Goal: Transaction & Acquisition: Purchase product/service

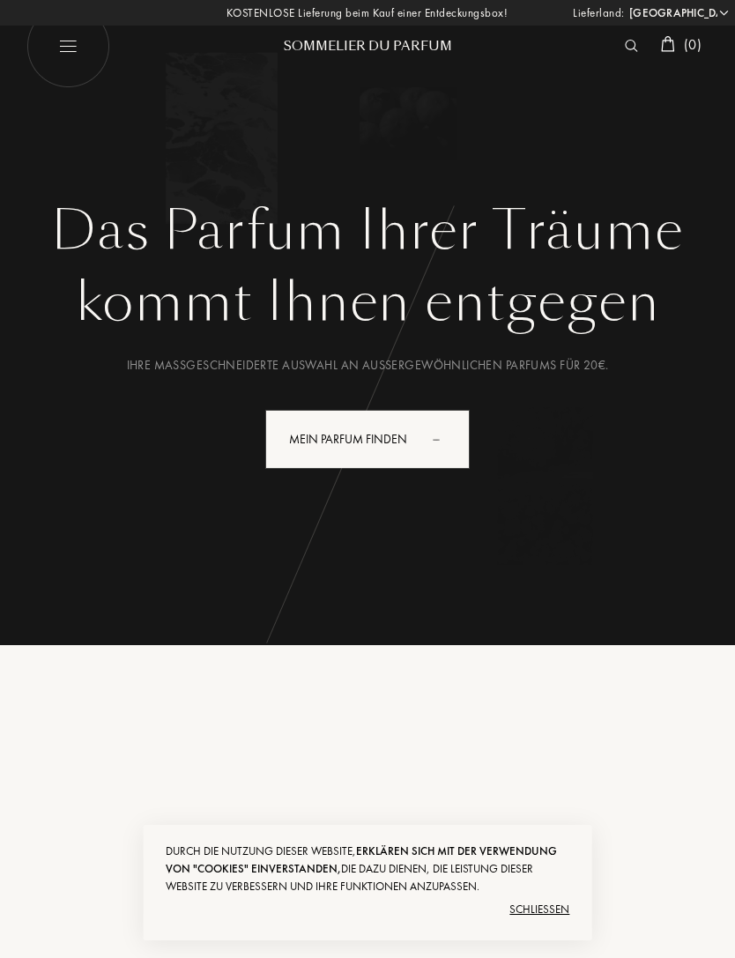
select select "DE"
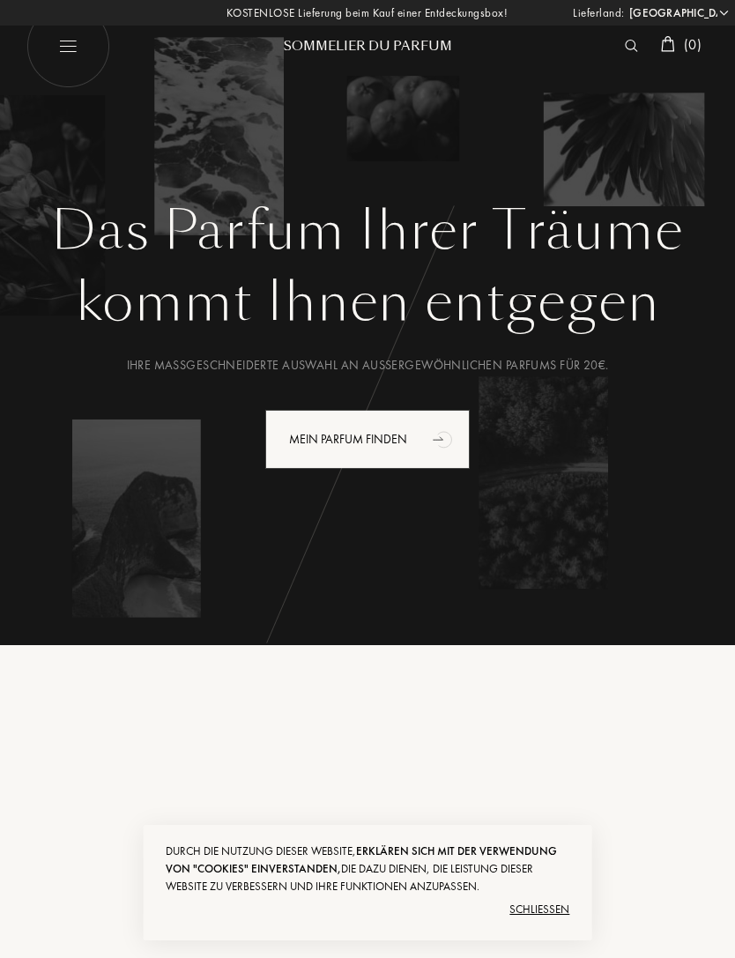
click at [57, 39] on img at bounding box center [68, 46] width 84 height 84
select select "DE"
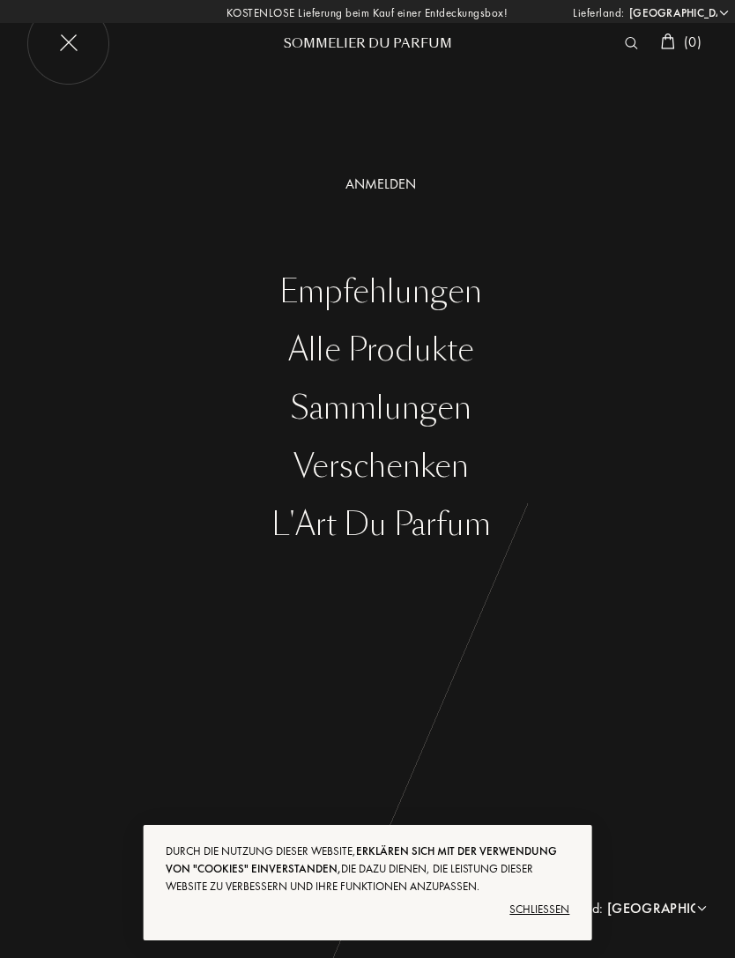
click at [330, 350] on div "Alle Produkte" at bounding box center [380, 350] width 708 height 36
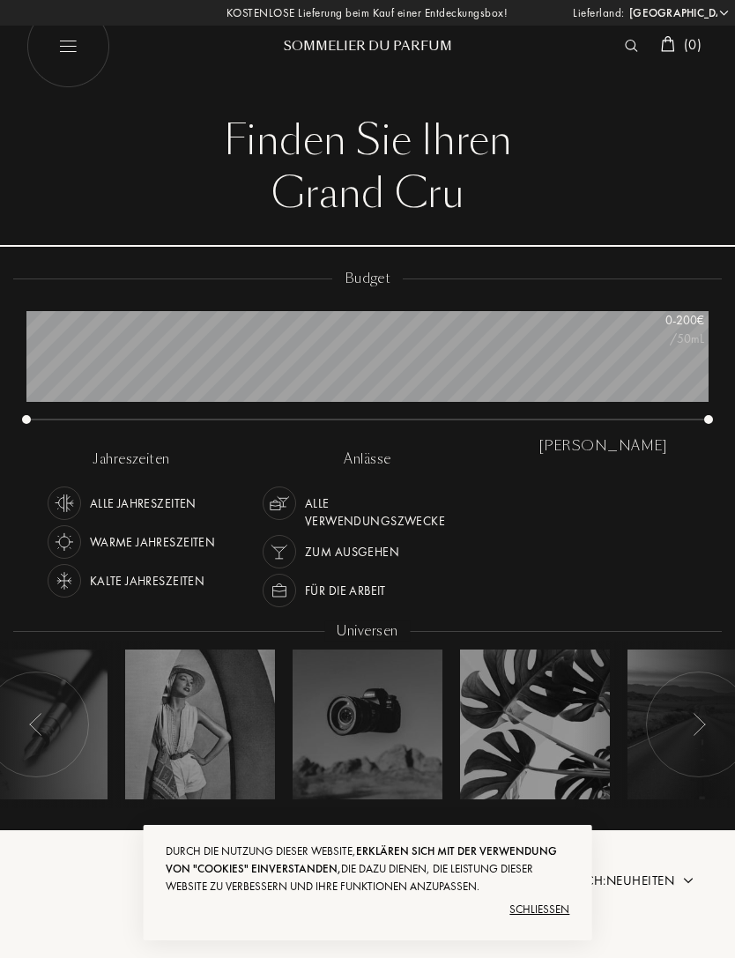
select select "DE"
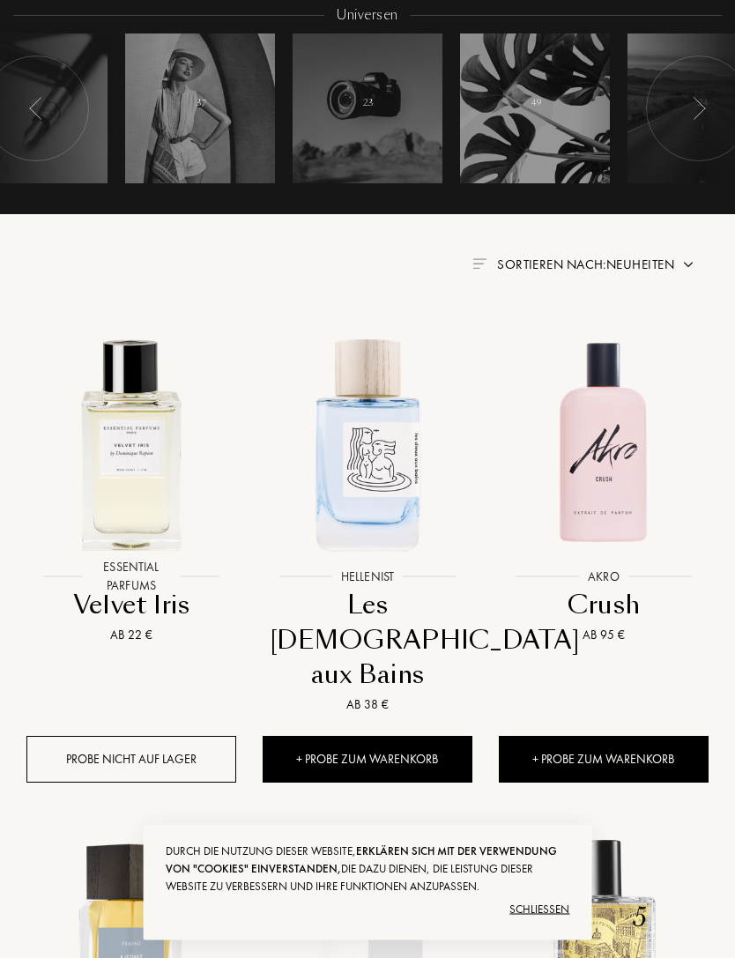
scroll to position [616, 0]
click at [597, 269] on span "Sortieren nach: Neuheiten" at bounding box center [585, 264] width 177 height 18
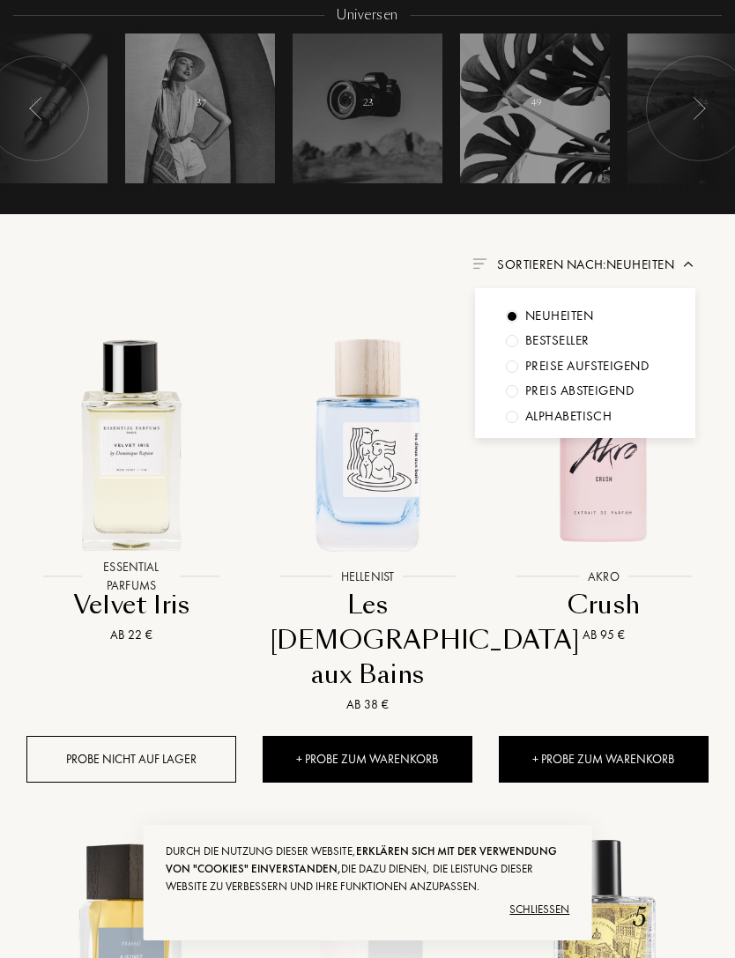
click at [548, 362] on div "Preise aufsteigend" at bounding box center [586, 366] width 123 height 20
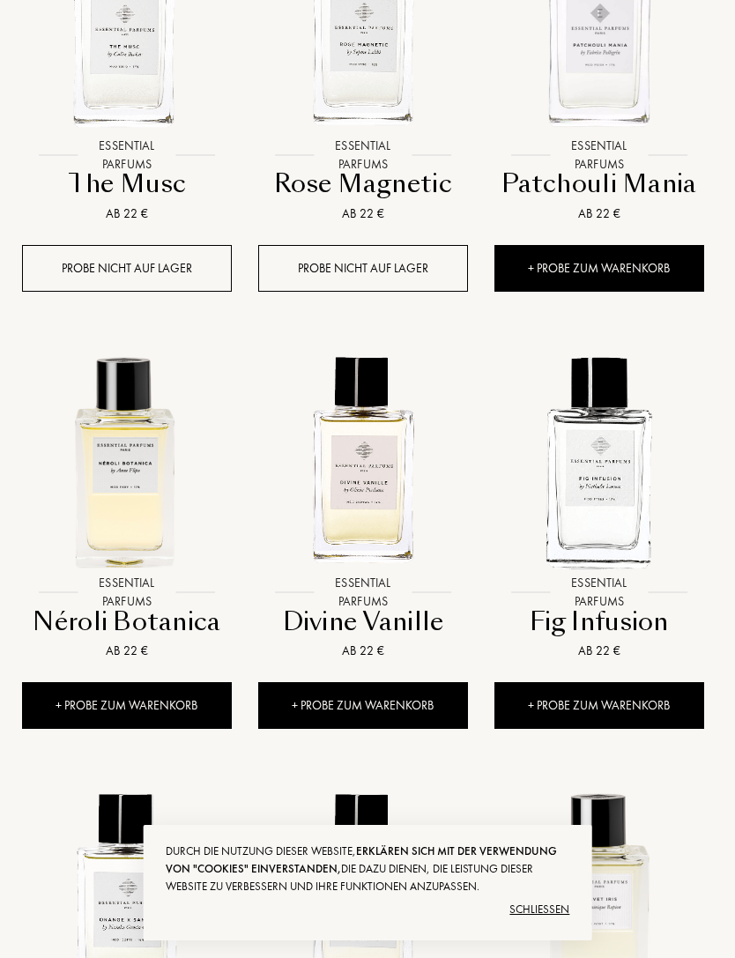
scroll to position [1065, 4]
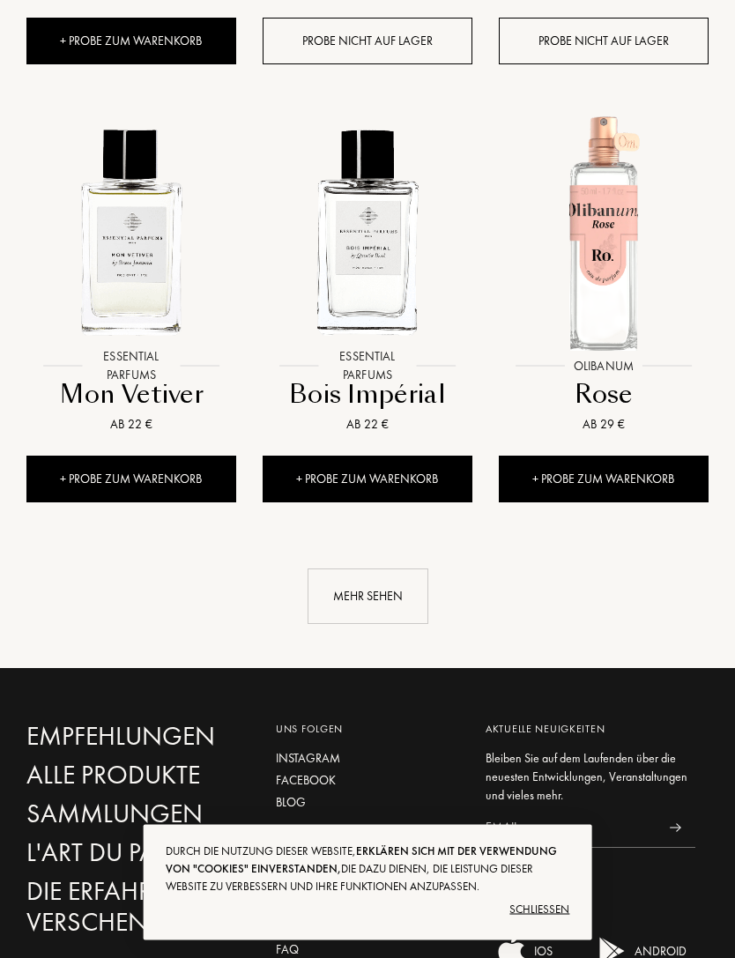
click at [382, 589] on div "Mehr sehen" at bounding box center [367, 596] width 121 height 55
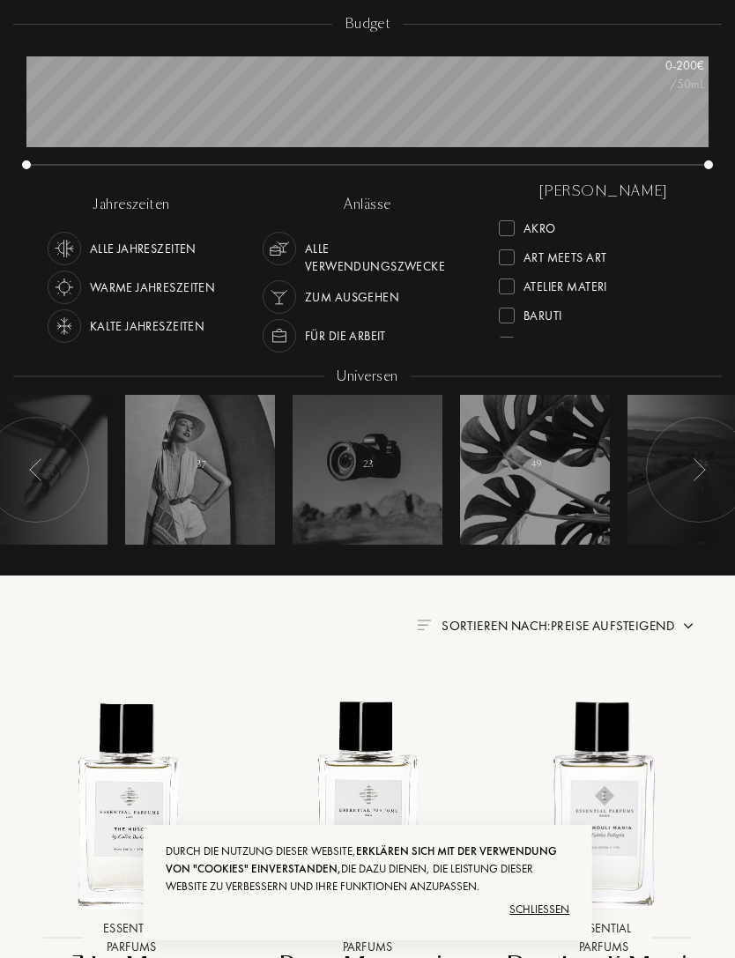
scroll to position [0, 0]
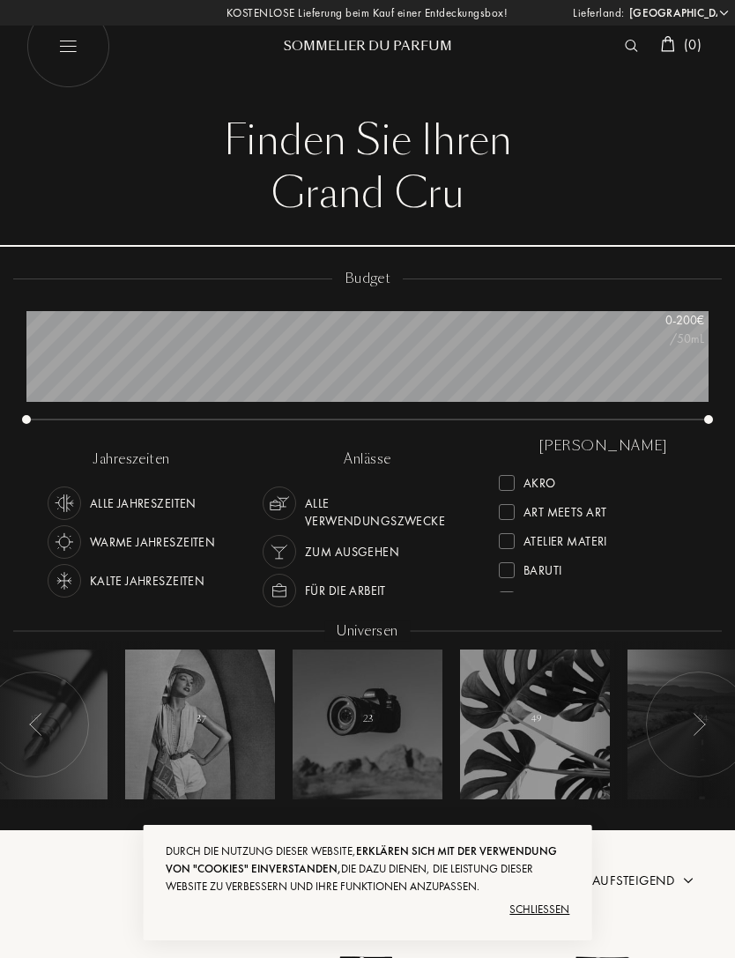
click at [64, 43] on img at bounding box center [68, 46] width 84 height 84
select select "DE"
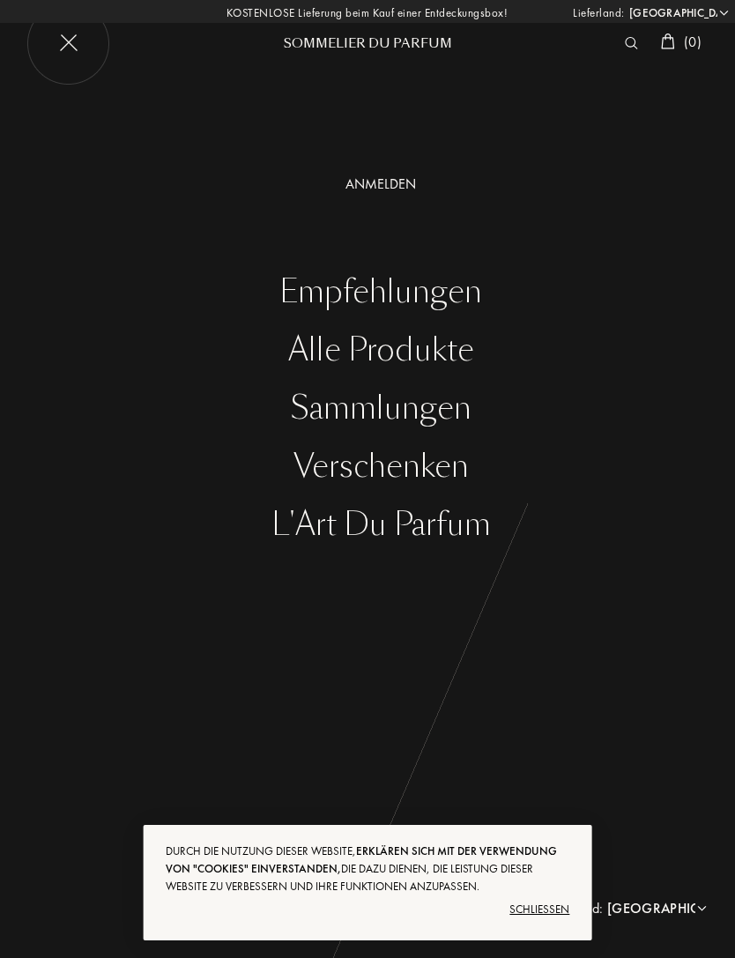
click at [65, 41] on img at bounding box center [68, 44] width 84 height 84
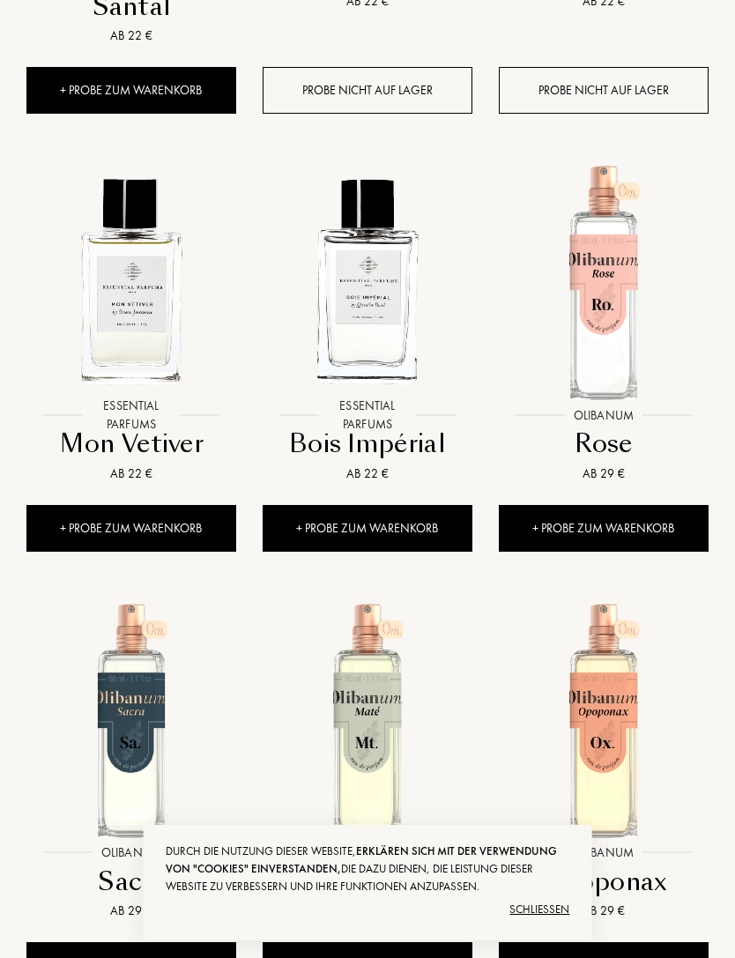
scroll to position [2170, 0]
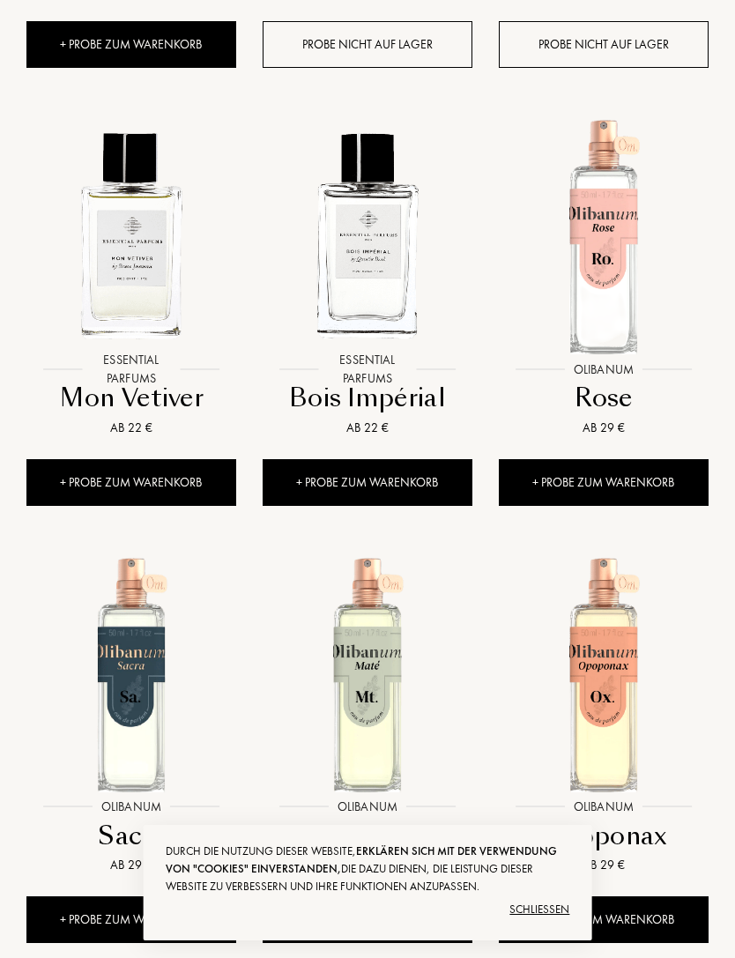
click at [345, 403] on div "Bois Impérial" at bounding box center [368, 398] width 196 height 34
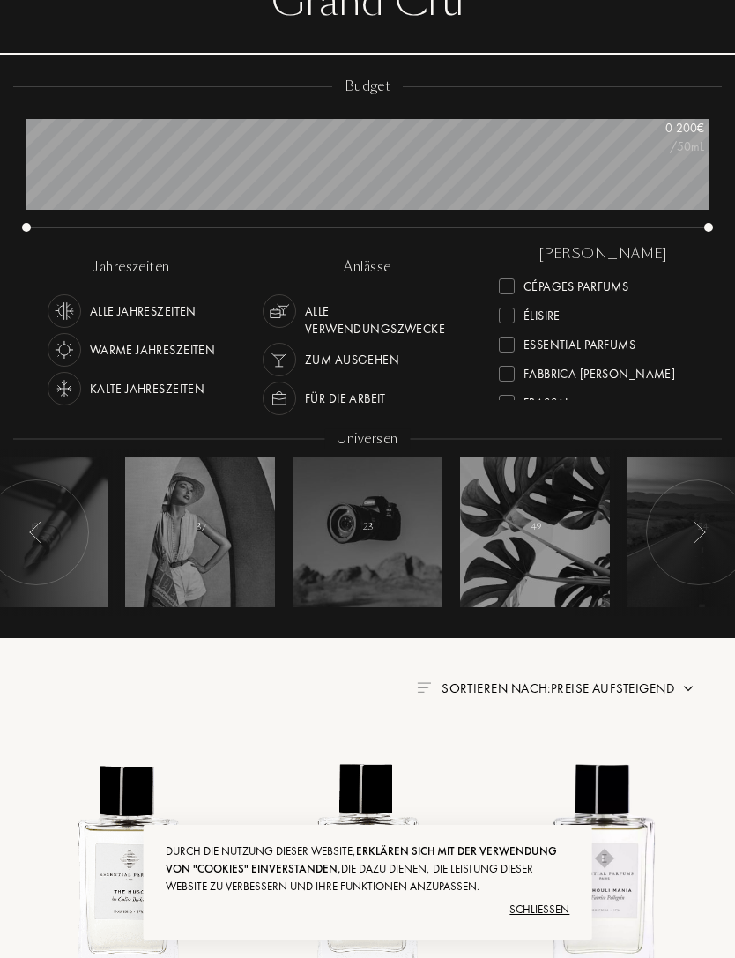
scroll to position [184, 0]
click at [501, 342] on div at bounding box center [507, 339] width 16 height 16
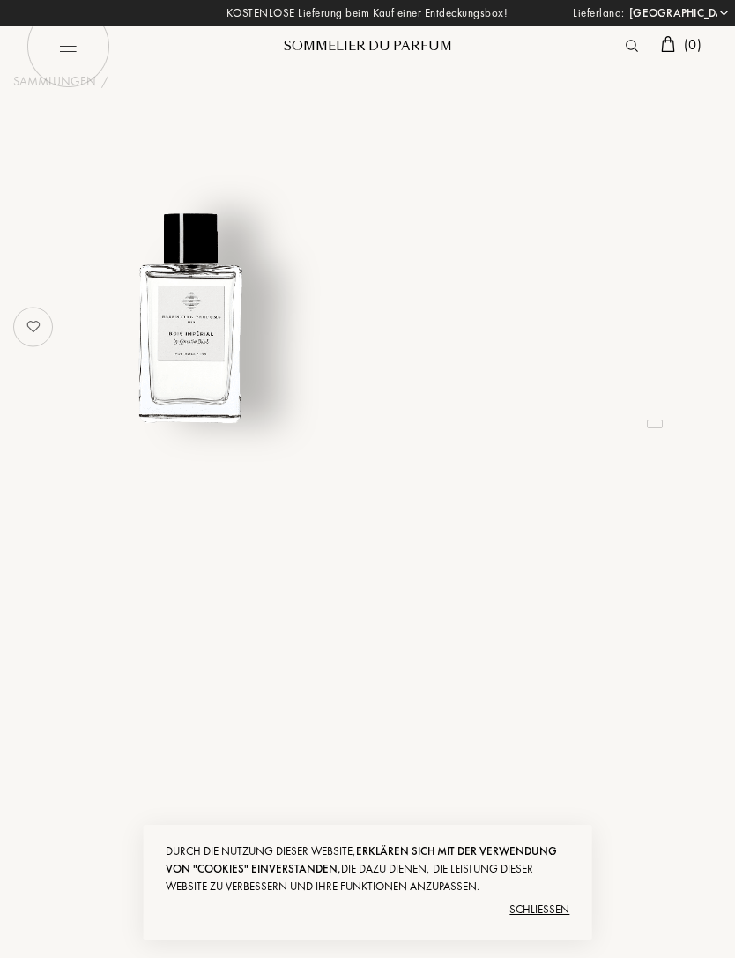
select select "DE"
